Goal: Task Accomplishment & Management: Manage account settings

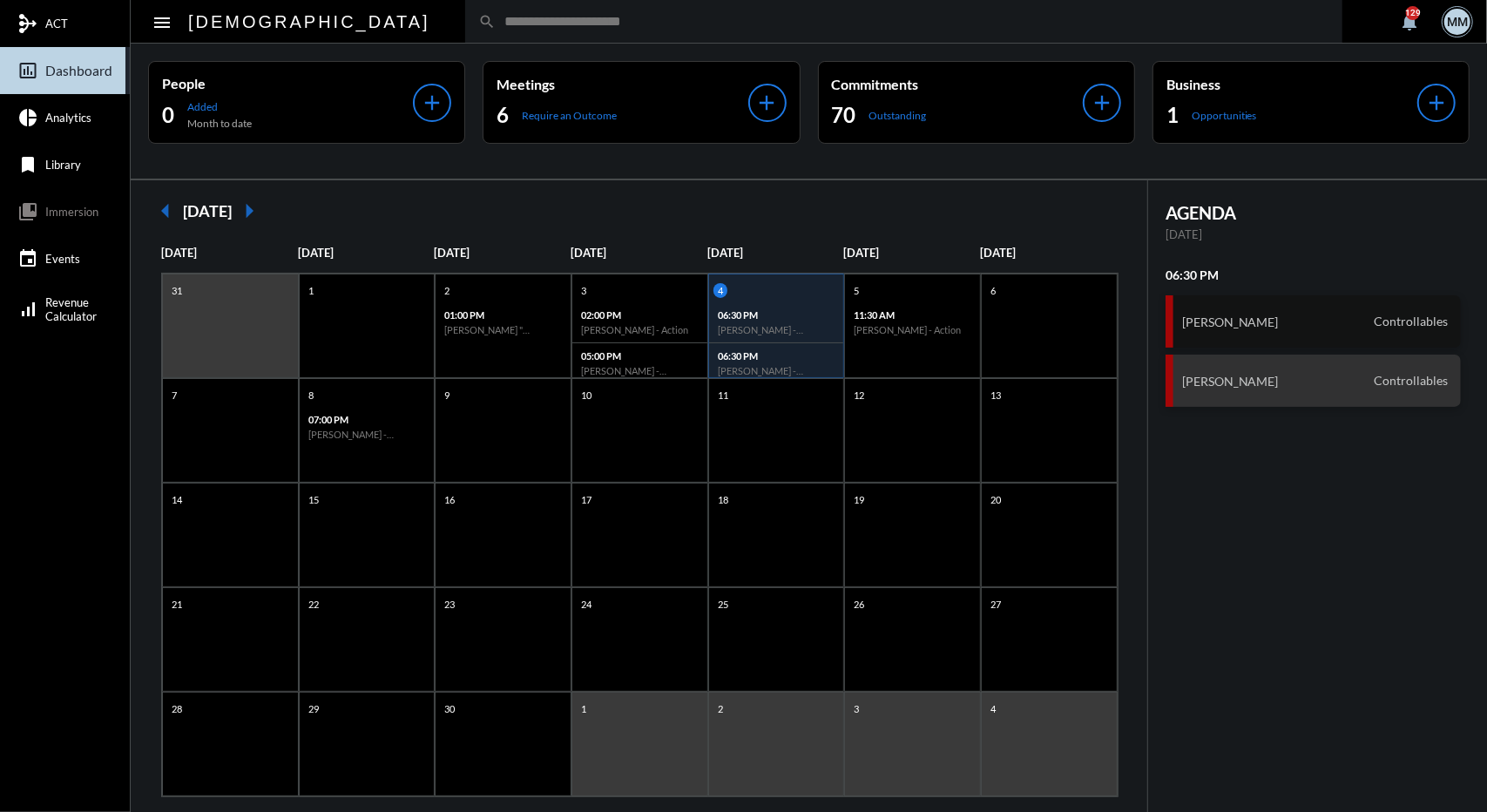
click at [1260, 307] on div "[PERSON_NAME] Controllables" at bounding box center [1314, 321] width 295 height 52
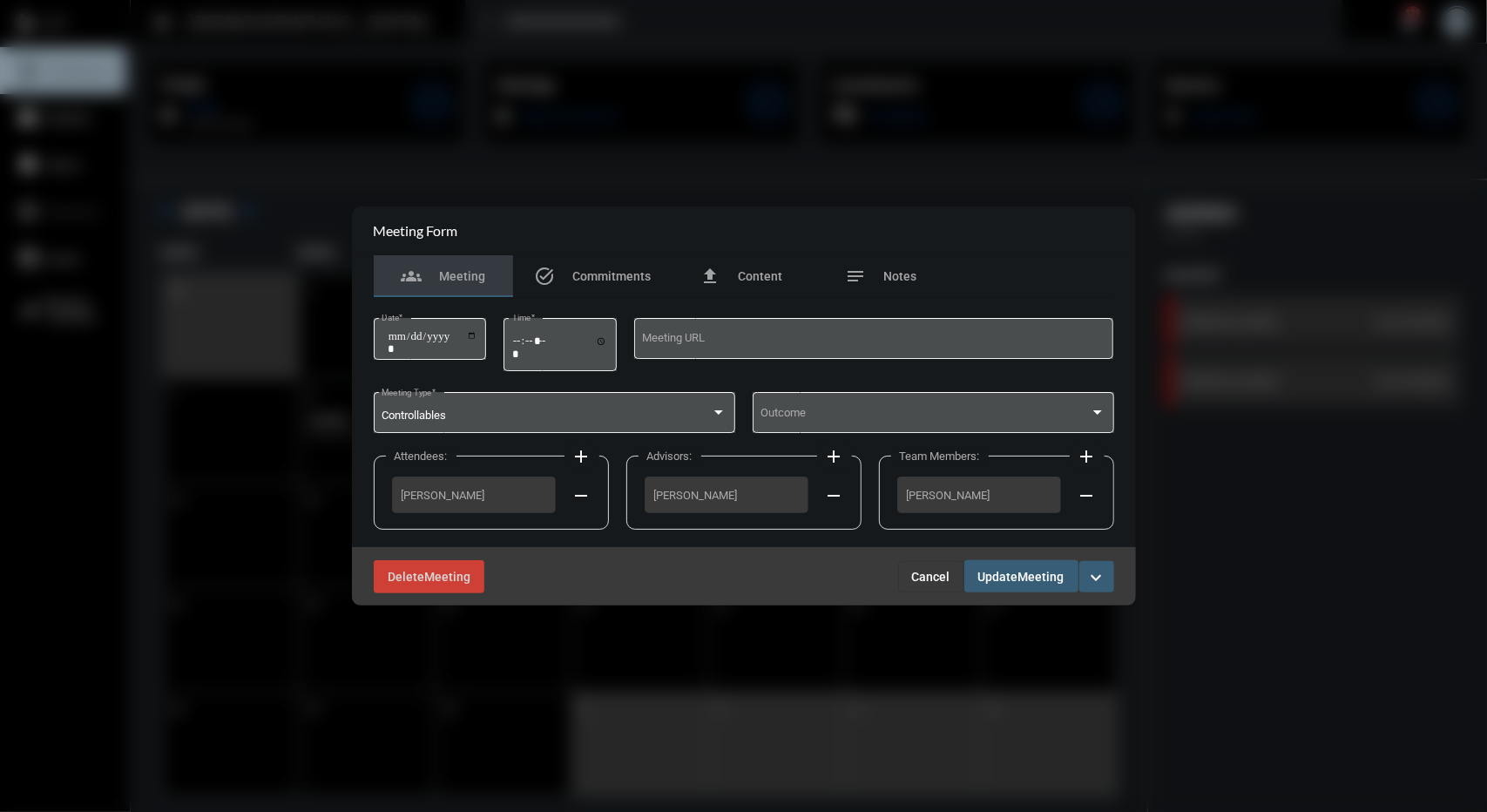
click at [1254, 371] on div at bounding box center [744, 406] width 1487 height 812
click at [928, 576] on span "Cancel" at bounding box center [931, 577] width 38 height 14
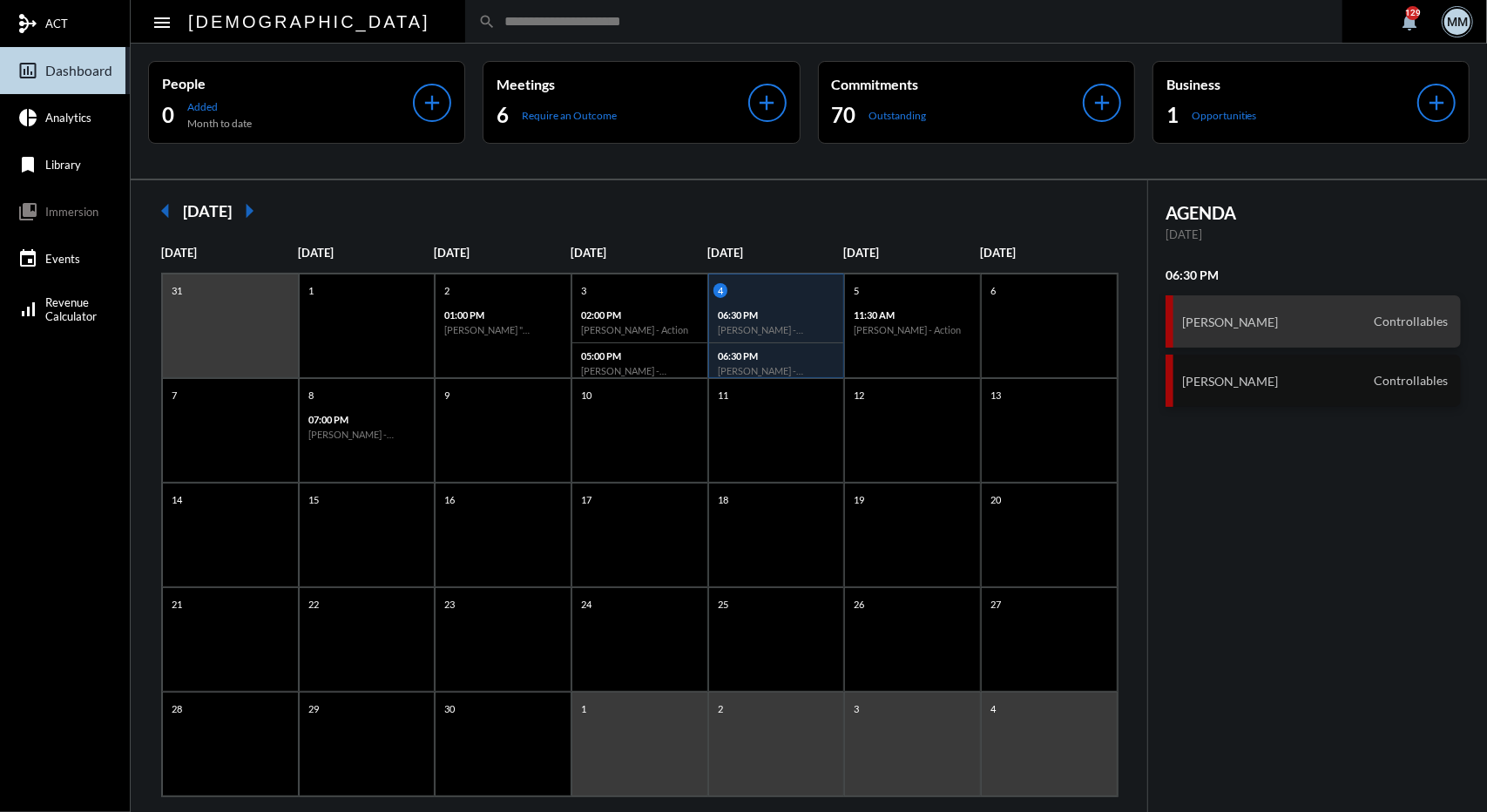
click at [1219, 393] on div "[PERSON_NAME] Controllables" at bounding box center [1314, 381] width 295 height 52
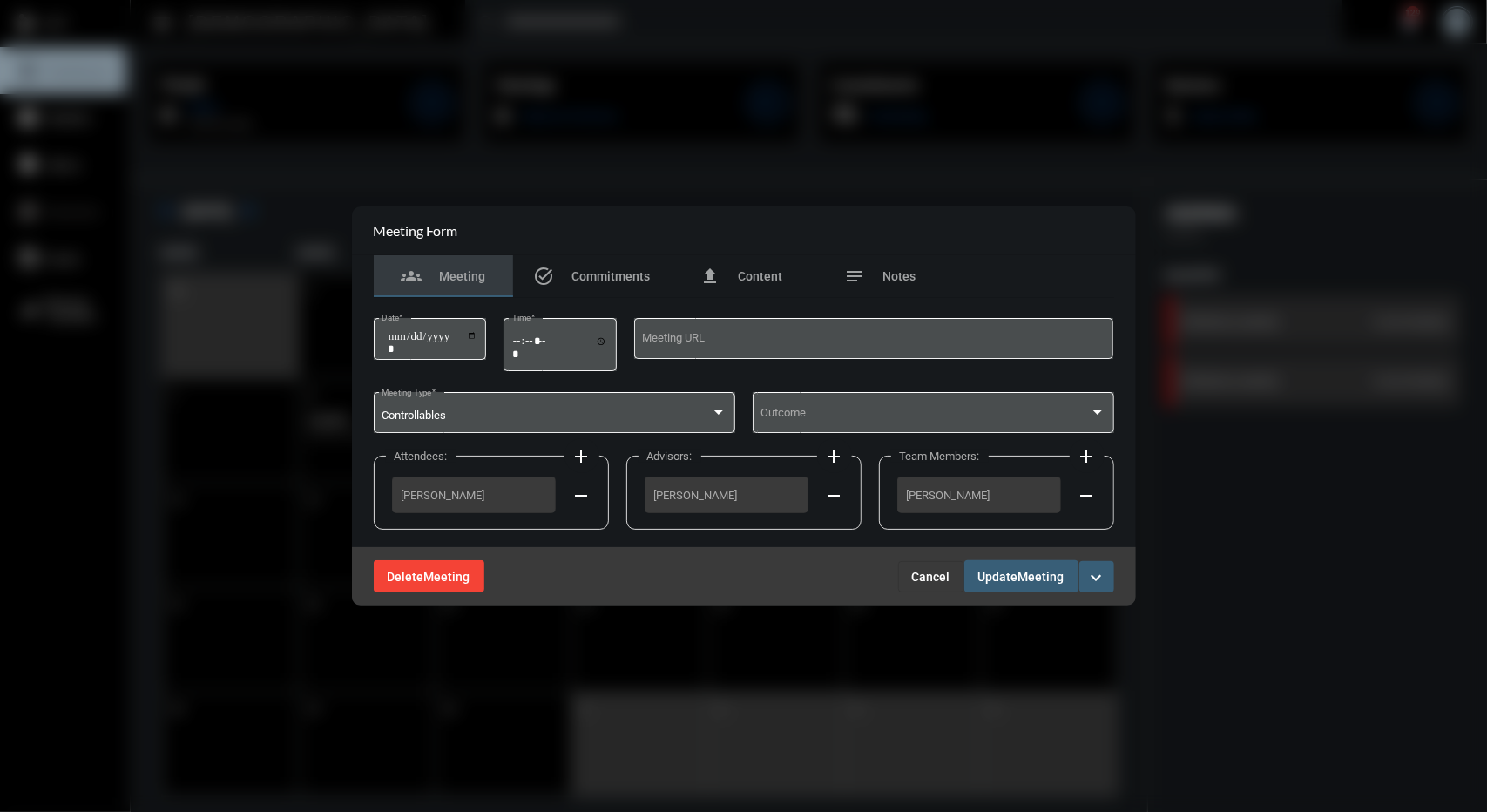
click at [415, 582] on span "Delete" at bounding box center [406, 577] width 36 height 14
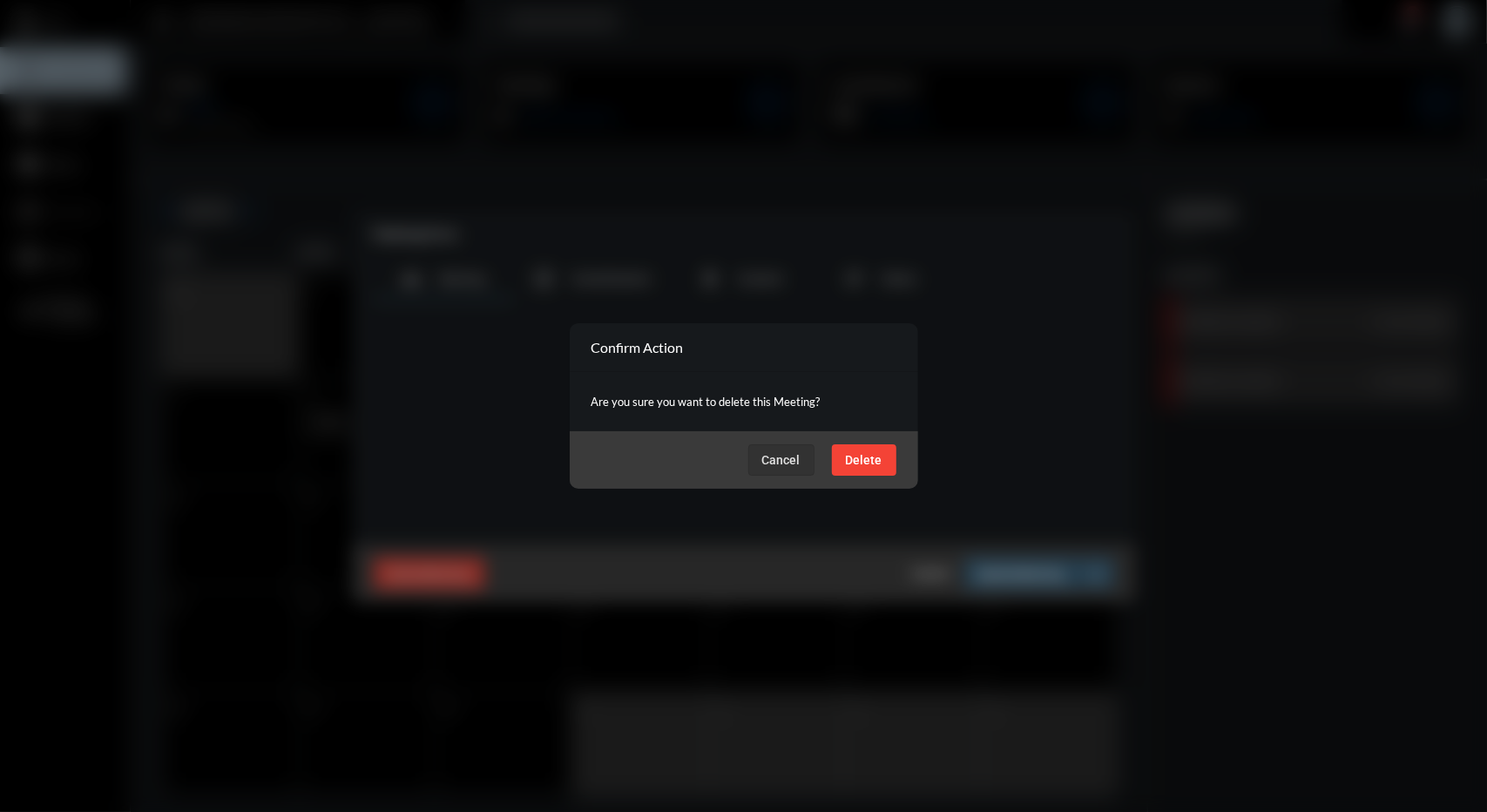
click at [849, 457] on span "Delete" at bounding box center [864, 460] width 36 height 14
